Goal: Find specific page/section: Find specific page/section

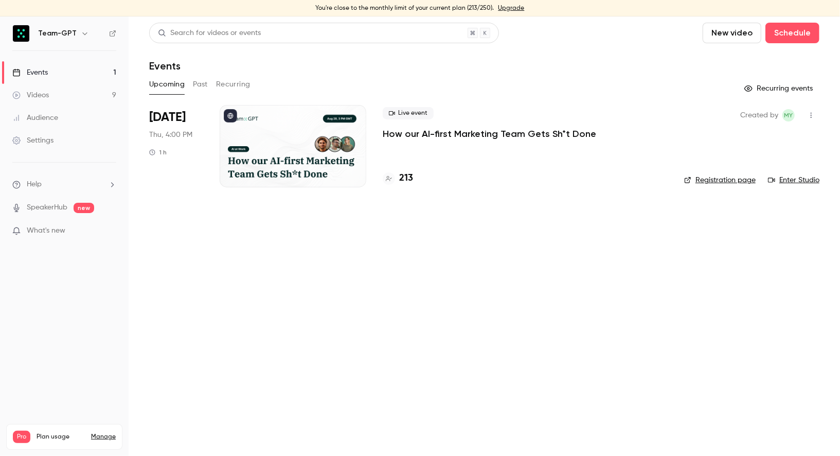
click at [408, 179] on h4 "213" at bounding box center [406, 178] width 14 height 14
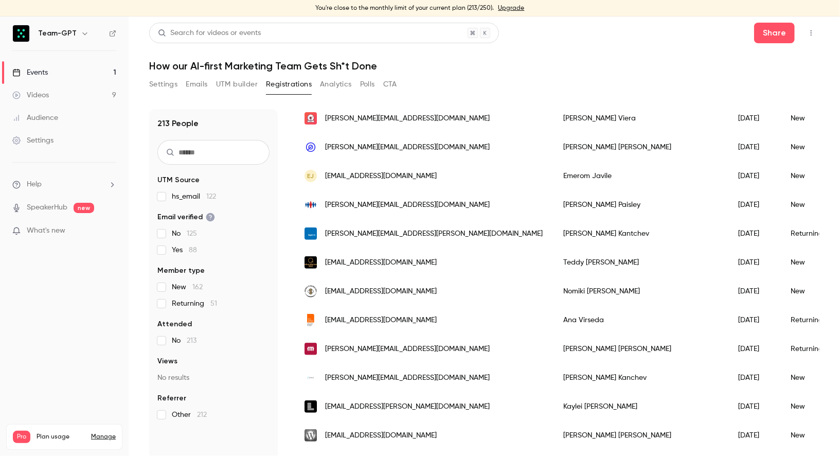
scroll to position [367, 0]
